Goal: Information Seeking & Learning: Learn about a topic

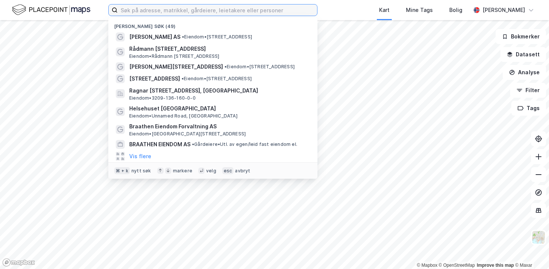
click at [144, 15] on label at bounding box center [212, 10] width 209 height 12
click at [144, 15] on input at bounding box center [217, 9] width 199 height 11
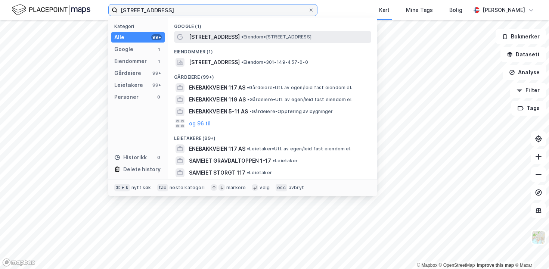
type input "[STREET_ADDRESS]"
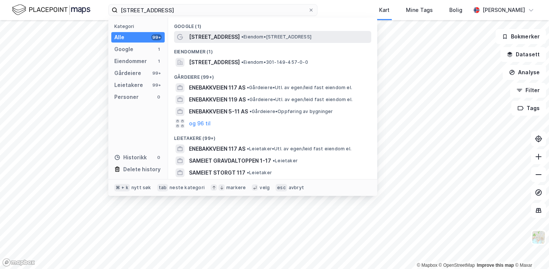
click at [203, 35] on span "[STREET_ADDRESS]" at bounding box center [214, 36] width 51 height 9
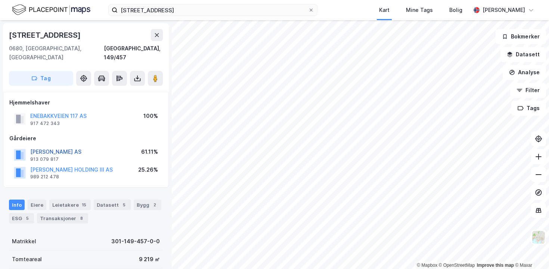
click at [0, 0] on button "[PERSON_NAME] AS" at bounding box center [0, 0] width 0 height 0
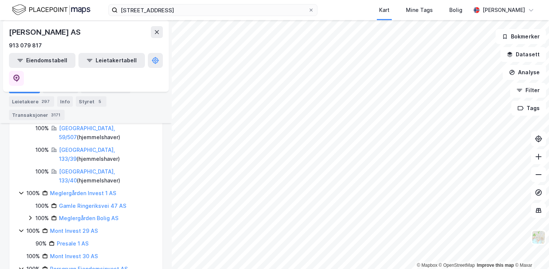
scroll to position [651, 0]
